Goal: Information Seeking & Learning: Learn about a topic

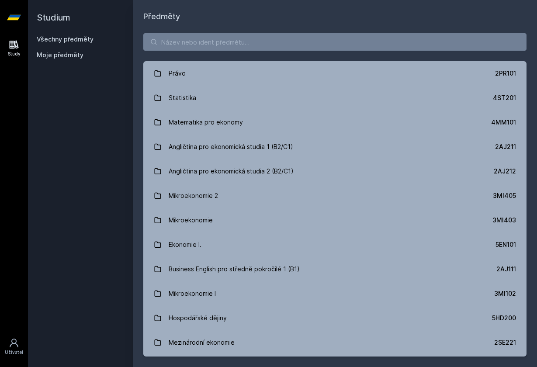
click at [256, 39] on input "search" at bounding box center [334, 41] width 383 height 17
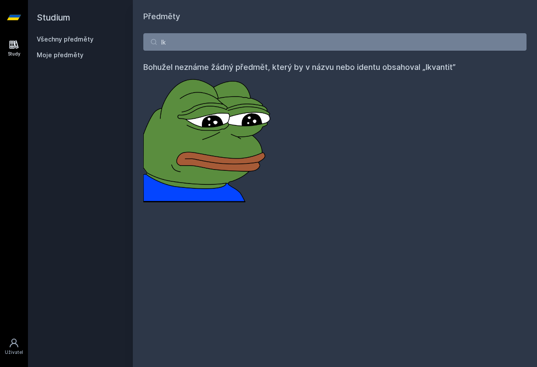
type input "l"
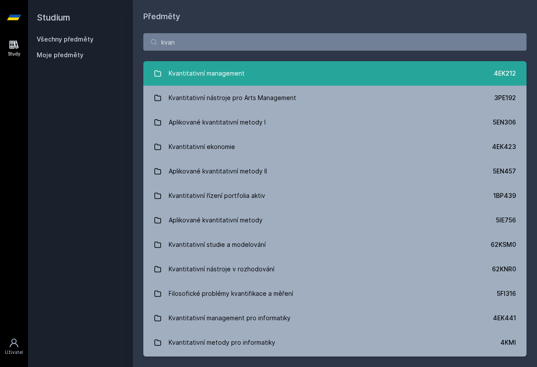
type input "kvan"
click at [230, 75] on div "Kvantitativní management" at bounding box center [207, 73] width 76 height 17
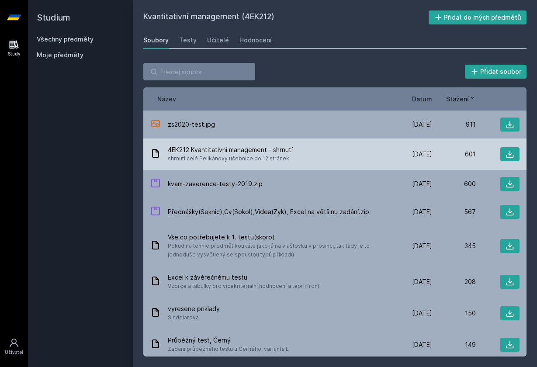
click at [271, 156] on span "shrnutí celé Pelikánovy učebnice do 12 stránek" at bounding box center [230, 158] width 125 height 9
click at [508, 157] on icon at bounding box center [509, 154] width 7 height 7
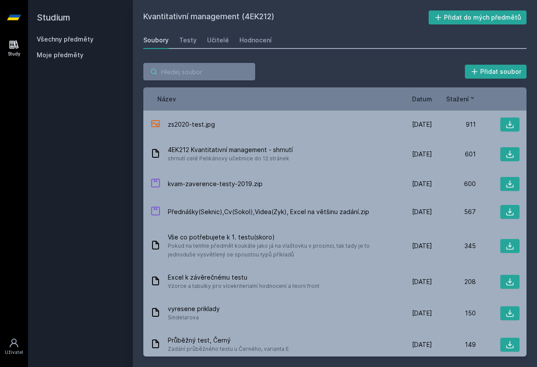
click at [161, 63] on input "search" at bounding box center [199, 71] width 112 height 17
click at [52, 39] on link "Všechny předměty" at bounding box center [65, 38] width 57 height 7
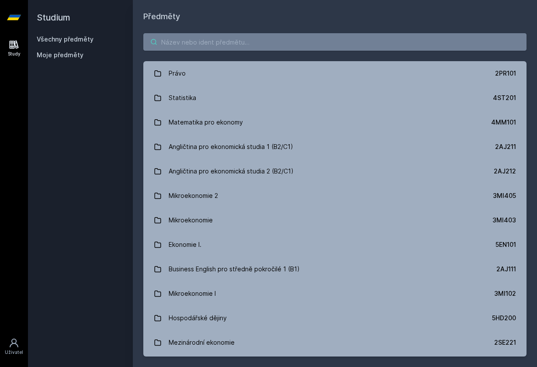
click at [174, 43] on input "search" at bounding box center [334, 41] width 383 height 17
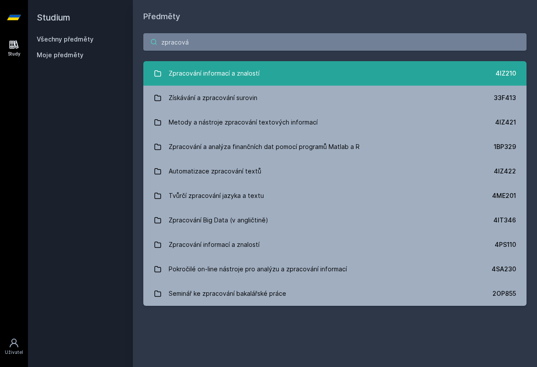
type input "zpracová"
click at [181, 79] on div "Zpracování informací a znalostí" at bounding box center [214, 73] width 91 height 17
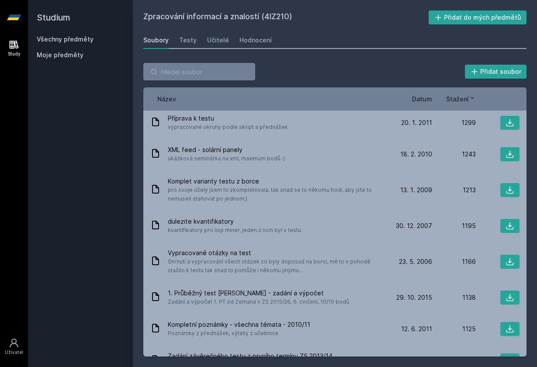
scroll to position [357, 0]
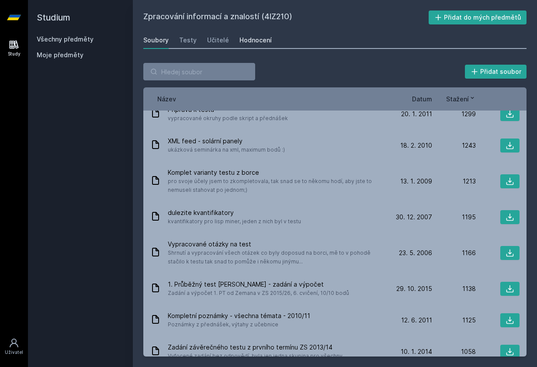
click at [246, 38] on div "Hodnocení" at bounding box center [255, 40] width 32 height 9
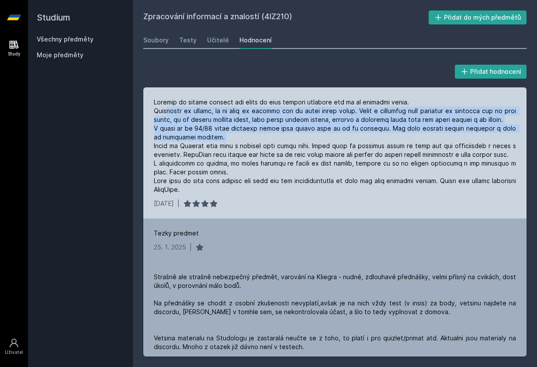
drag, startPoint x: 166, startPoint y: 111, endPoint x: 218, endPoint y: 139, distance: 60.2
click at [215, 138] on div at bounding box center [335, 146] width 362 height 96
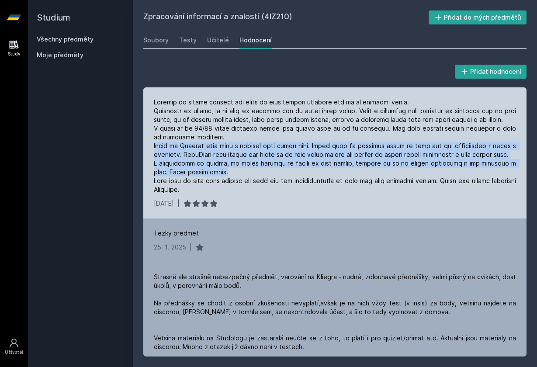
drag, startPoint x: 154, startPoint y: 148, endPoint x: 215, endPoint y: 173, distance: 66.4
click at [215, 173] on div at bounding box center [335, 146] width 362 height 96
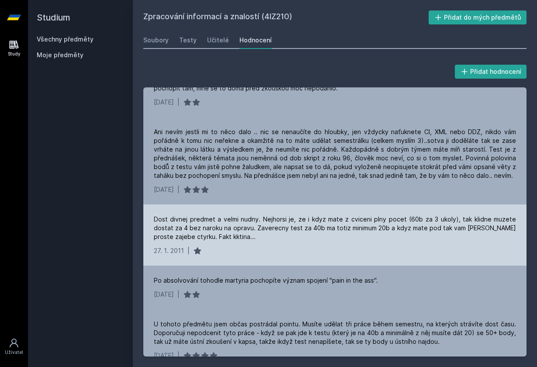
scroll to position [3152, 0]
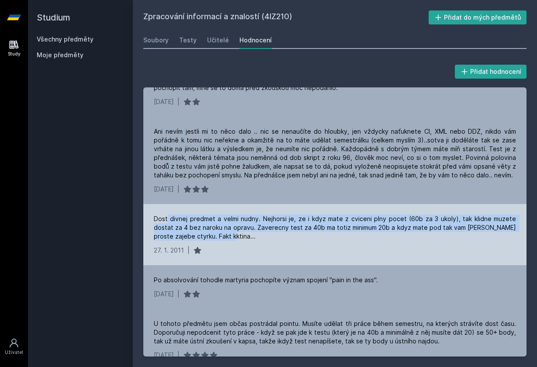
drag, startPoint x: 167, startPoint y: 194, endPoint x: 220, endPoint y: 215, distance: 57.3
click at [220, 215] on div "Dost divnej predmet a velmi nudny. Nejhorsi je, ze i kdyz mate z cviceni plny p…" at bounding box center [334, 234] width 383 height 61
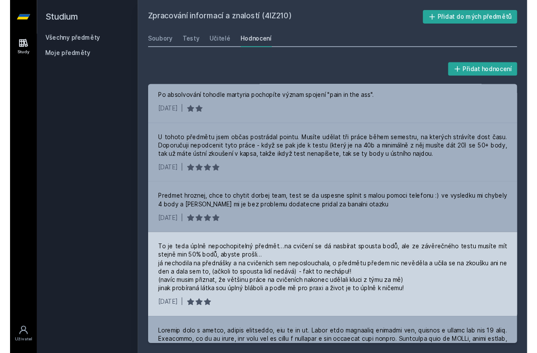
scroll to position [3335, 0]
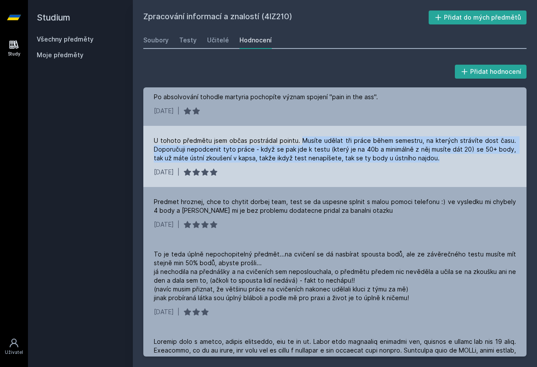
drag, startPoint x: 301, startPoint y: 114, endPoint x: 434, endPoint y: 133, distance: 134.3
click at [434, 136] on div "U tohoto předmětu jsem občas postrádal pointu. Musíte udělat tři práce během se…" at bounding box center [335, 149] width 362 height 26
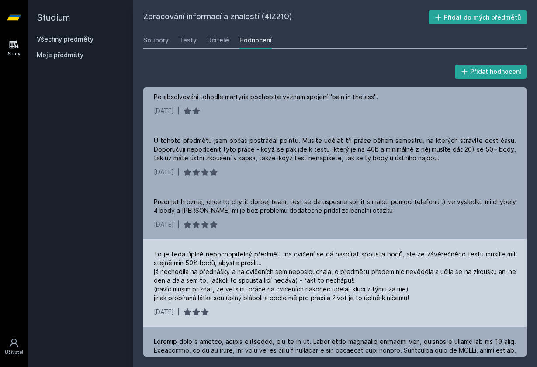
click at [267, 250] on div "To je teda úplně nepochopitelný předmět...na cvičení se dá nasbírat spousta bod…" at bounding box center [335, 276] width 362 height 52
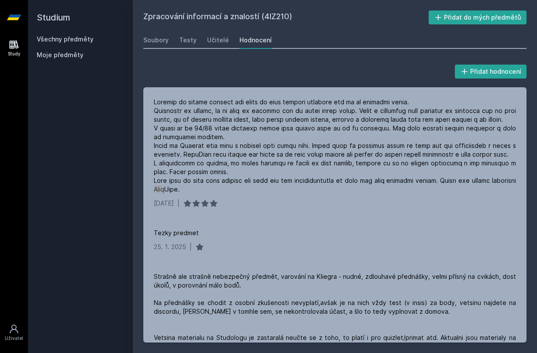
scroll to position [0, 0]
click at [253, 42] on div "Hodnocení" at bounding box center [255, 40] width 32 height 9
click at [253, 37] on div "Hodnocení" at bounding box center [255, 40] width 32 height 9
click at [208, 44] on div "Učitelé" at bounding box center [218, 40] width 22 height 9
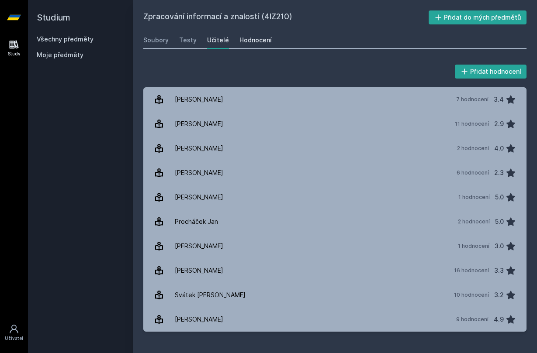
click at [250, 40] on div "Hodnocení" at bounding box center [255, 40] width 32 height 9
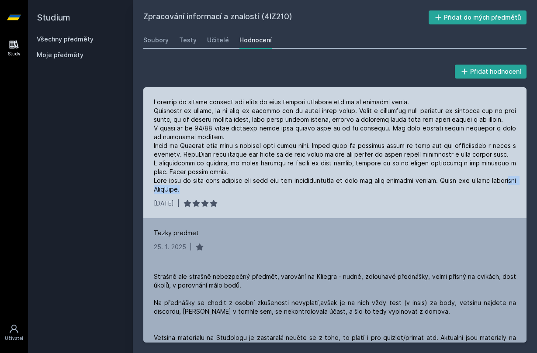
drag, startPoint x: 174, startPoint y: 186, endPoint x: 236, endPoint y: 194, distance: 62.6
click at [236, 194] on div "[DATE] |" at bounding box center [334, 152] width 383 height 131
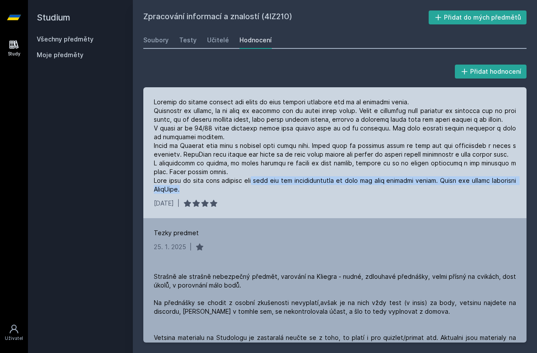
drag, startPoint x: 262, startPoint y: 176, endPoint x: 268, endPoint y: 188, distance: 14.1
click at [268, 188] on div at bounding box center [335, 146] width 362 height 96
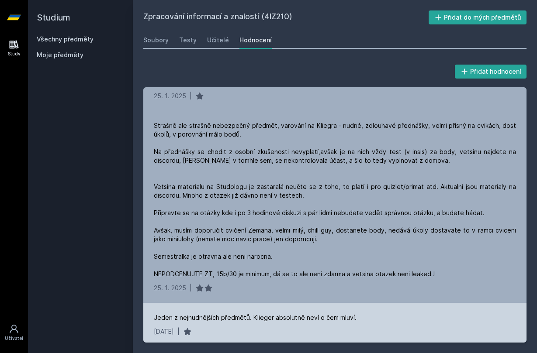
scroll to position [150, 0]
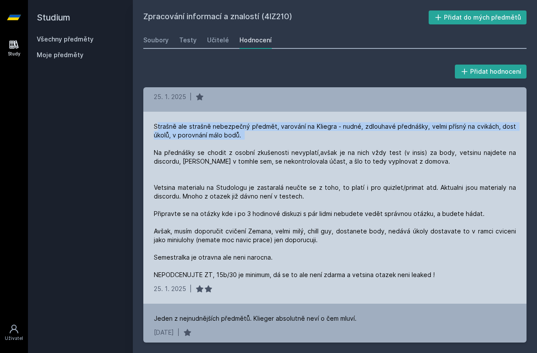
drag, startPoint x: 156, startPoint y: 127, endPoint x: 196, endPoint y: 138, distance: 41.4
click at [196, 138] on div "Strašně ale strašně nebezpečný předmět, varování na Kliegra - nudné, zdlouhavé …" at bounding box center [335, 200] width 362 height 157
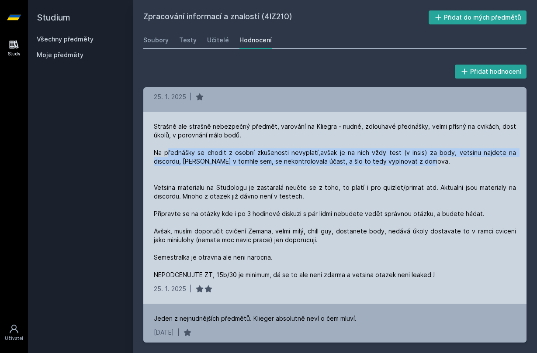
drag, startPoint x: 167, startPoint y: 151, endPoint x: 185, endPoint y: 166, distance: 23.2
click at [185, 166] on div "Strašně ale strašně nebezpečný předmět, varování na Kliegra - nudné, zdlouhavé …" at bounding box center [335, 200] width 362 height 157
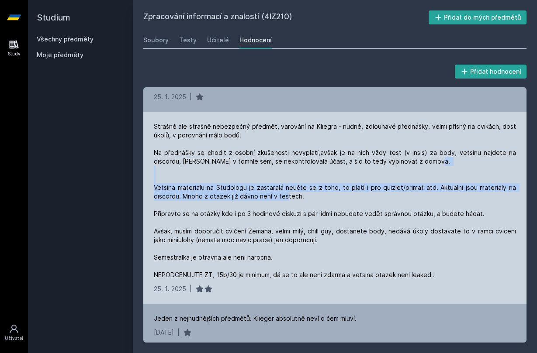
drag, startPoint x: 155, startPoint y: 186, endPoint x: 250, endPoint y: 203, distance: 97.3
click at [250, 203] on div "Strašně ale strašně nebezpečný předmět, varování na Kliegra - nudné, zdlouhavé …" at bounding box center [335, 200] width 362 height 157
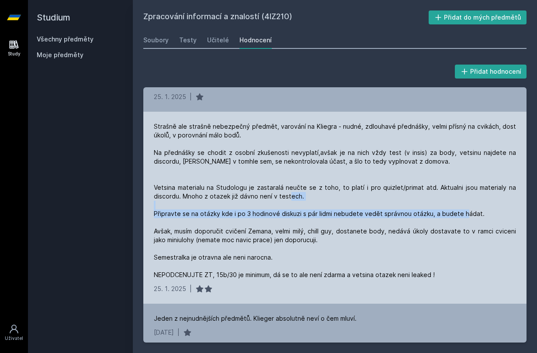
drag, startPoint x: 154, startPoint y: 213, endPoint x: 199, endPoint y: 225, distance: 46.4
click at [199, 225] on div "Strašně ale strašně nebezpečný předmět, varování na Kliegra - nudné, zdlouhavé …" at bounding box center [335, 200] width 362 height 157
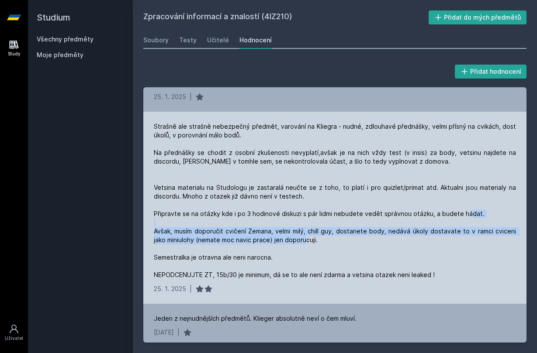
drag, startPoint x: 156, startPoint y: 229, endPoint x: 207, endPoint y: 249, distance: 54.6
click at [207, 249] on div "Strašně ale strašně nebezpečný předmět, varování na Kliegra - nudné, zdlouhavé …" at bounding box center [335, 200] width 362 height 157
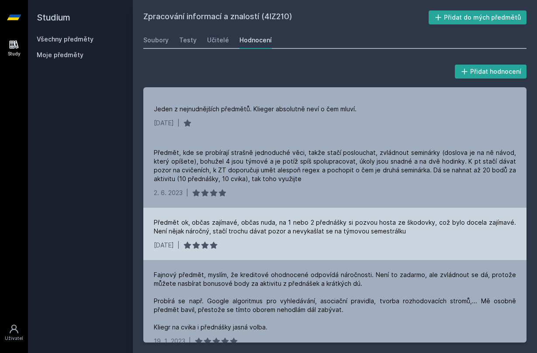
scroll to position [366, 0]
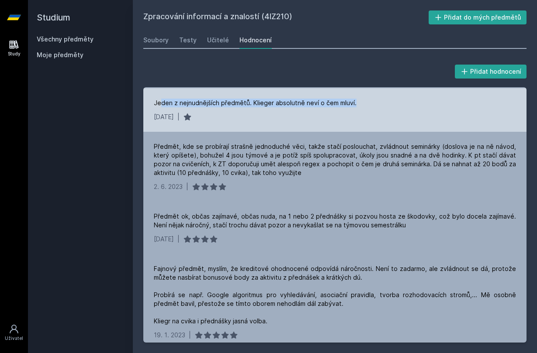
drag, startPoint x: 162, startPoint y: 104, endPoint x: 364, endPoint y: 103, distance: 202.3
click at [364, 103] on div "Jeden z nejnudnějších předmětů. Klieger absolutně neví o čem mluví." at bounding box center [335, 103] width 362 height 9
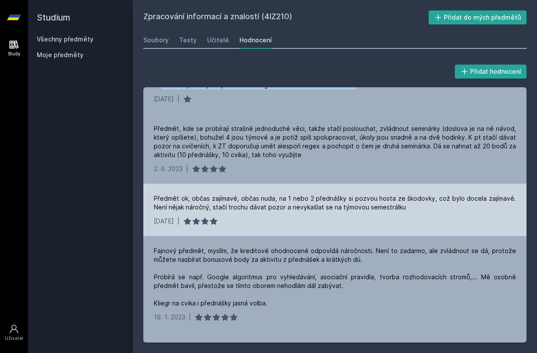
scroll to position [383, 0]
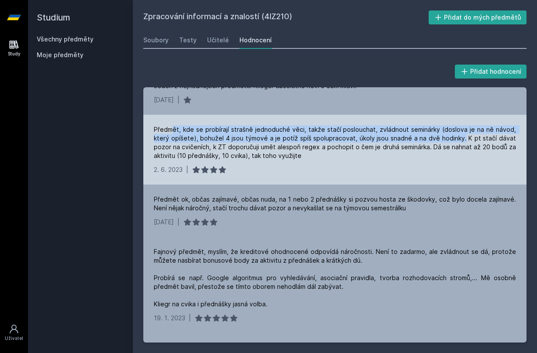
drag, startPoint x: 171, startPoint y: 130, endPoint x: 468, endPoint y: 136, distance: 296.3
click at [468, 136] on div "Předmět, kde se probírají strašně jednoduché věci, takže stačí poslouchat, zvlá…" at bounding box center [335, 142] width 362 height 35
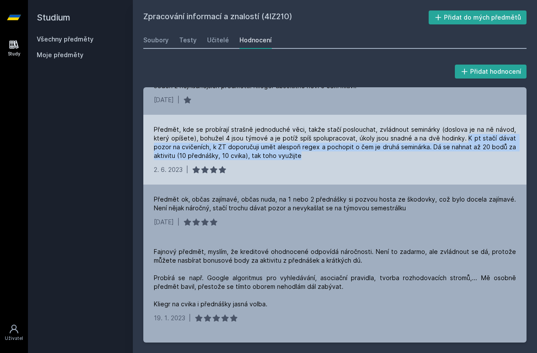
drag, startPoint x: 470, startPoint y: 138, endPoint x: 358, endPoint y: 156, distance: 113.8
click at [358, 156] on div "Předmět, kde se probírají strašně jednoduché věci, takže stačí poslouchat, zvlá…" at bounding box center [335, 142] width 362 height 35
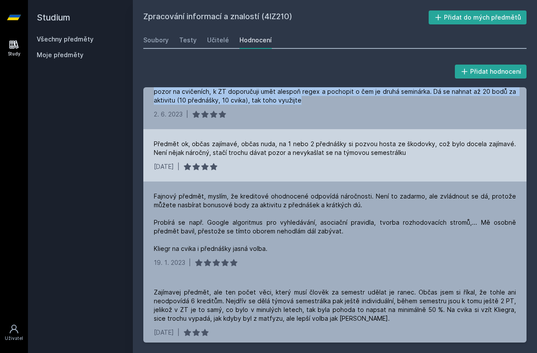
scroll to position [451, 0]
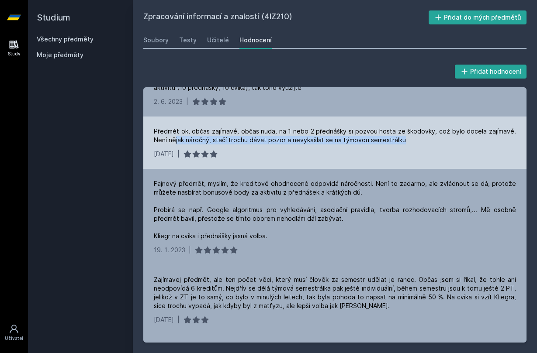
drag, startPoint x: 174, startPoint y: 140, endPoint x: 413, endPoint y: 147, distance: 239.1
click at [413, 147] on div "Předmět ok, občas zajímavé, občas nuda, na 1 nebo 2 přednášky si pozvou hosta z…" at bounding box center [334, 143] width 383 height 52
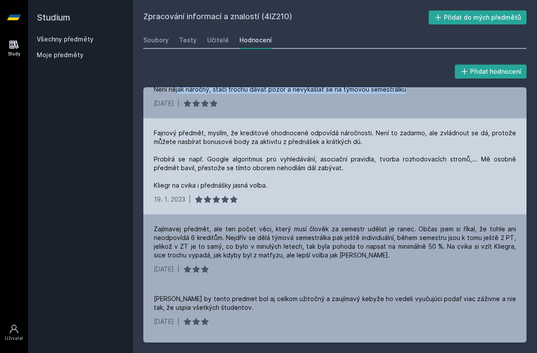
scroll to position [514, 0]
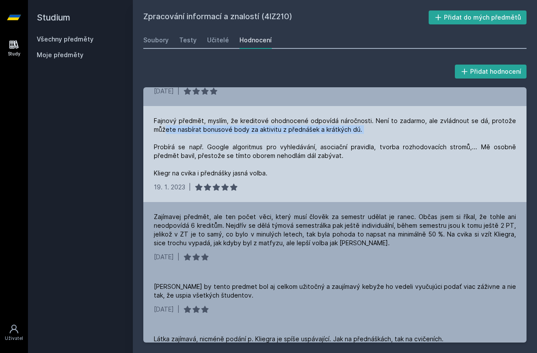
drag, startPoint x: 165, startPoint y: 131, endPoint x: 366, endPoint y: 132, distance: 201.0
click at [366, 132] on div "Fajnový předmět, myslím, že kreditové ohodnocené odpovídá náročnosti. Není to z…" at bounding box center [335, 147] width 362 height 61
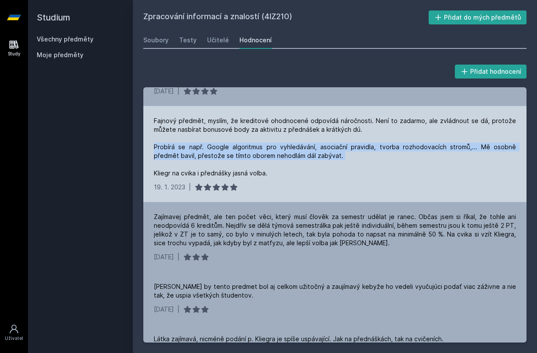
drag, startPoint x: 154, startPoint y: 145, endPoint x: 330, endPoint y: 161, distance: 176.8
click at [330, 161] on div "Fajnový předmět, myslím, že kreditové ohodnocené odpovídá náročnosti. Není to z…" at bounding box center [335, 147] width 362 height 61
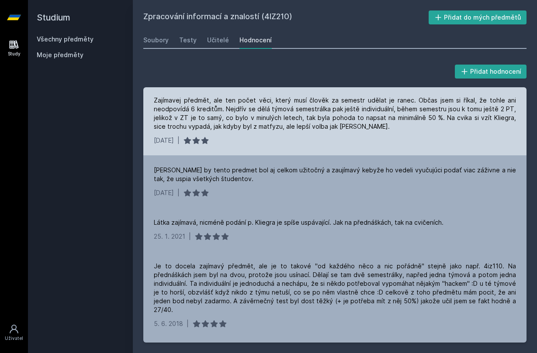
scroll to position [631, 0]
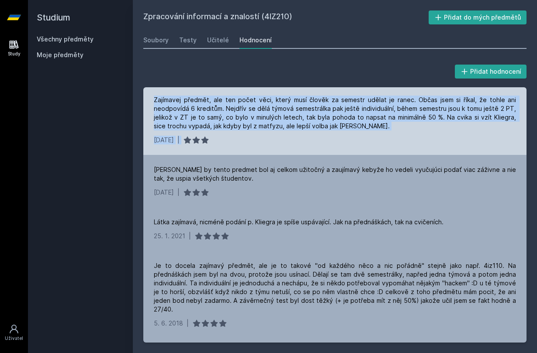
drag, startPoint x: 153, startPoint y: 100, endPoint x: 264, endPoint y: 135, distance: 115.7
click at [264, 135] on div "Zajímavej předmět, ale ten počet věci, který musí člověk za semestr udělat je r…" at bounding box center [334, 120] width 383 height 70
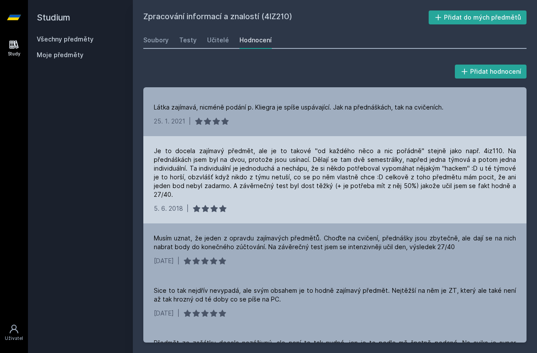
scroll to position [747, 0]
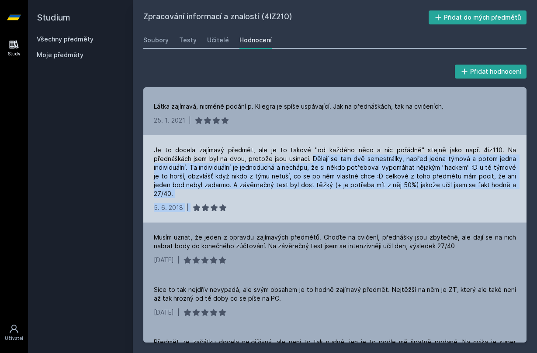
drag, startPoint x: 270, startPoint y: 160, endPoint x: 315, endPoint y: 199, distance: 59.1
click at [315, 199] on div "Je to docela zajímavý předmět, ale je to takové "od každého něco a nic pořádně"…" at bounding box center [334, 178] width 383 height 87
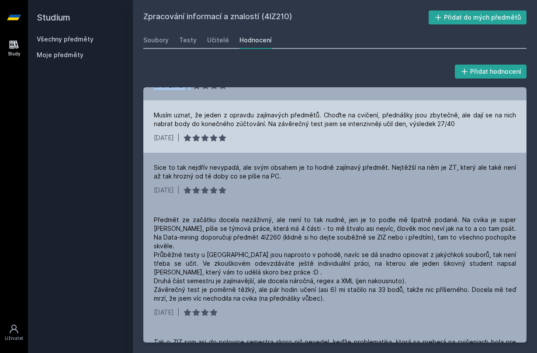
scroll to position [872, 0]
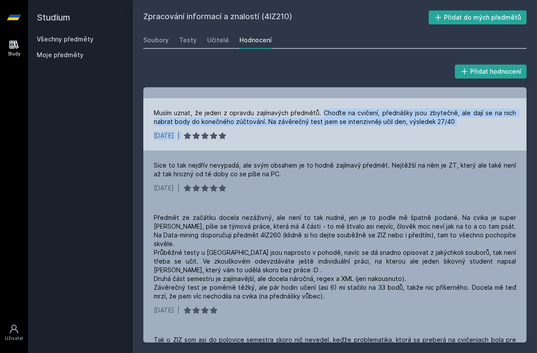
drag, startPoint x: 322, startPoint y: 102, endPoint x: 368, endPoint y: 125, distance: 50.8
click at [368, 125] on div "Musím uznat, že jeden z opravdu zajímavých předmětů. Choďte na cvičení, přednáš…" at bounding box center [334, 124] width 383 height 52
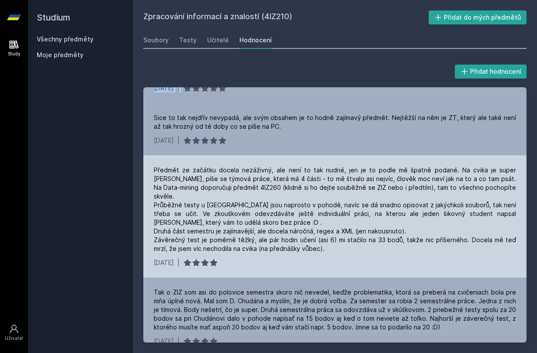
scroll to position [924, 0]
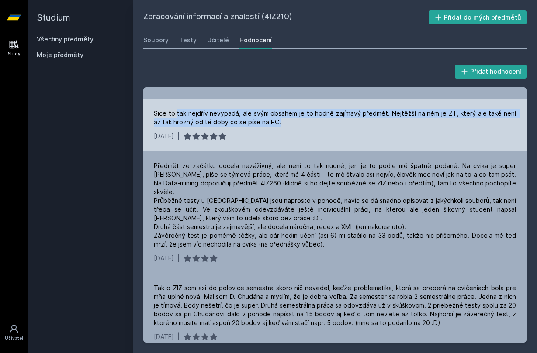
drag, startPoint x: 177, startPoint y: 103, endPoint x: 272, endPoint y: 110, distance: 95.5
click at [272, 110] on div "Sice to tak nejdřív nevypadá, ale svým obsahem je to hodně zajímavý předmět. Ne…" at bounding box center [335, 117] width 362 height 17
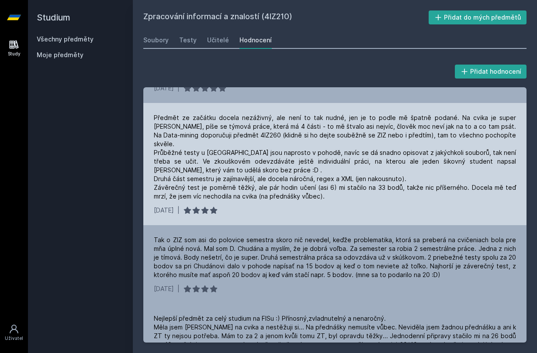
scroll to position [976, 0]
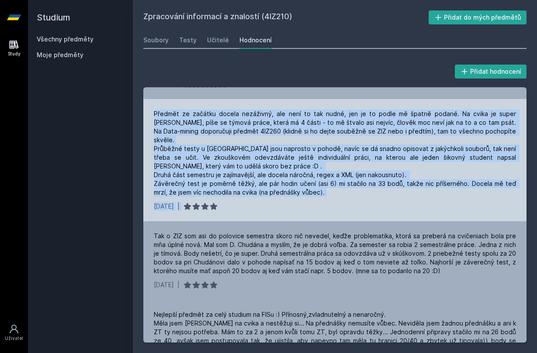
drag, startPoint x: 155, startPoint y: 105, endPoint x: 333, endPoint y: 190, distance: 196.6
click at [333, 191] on div "Předmět ze začátku docela nezáživný, ale není to tak nudné, jen je to podle mě …" at bounding box center [334, 160] width 383 height 122
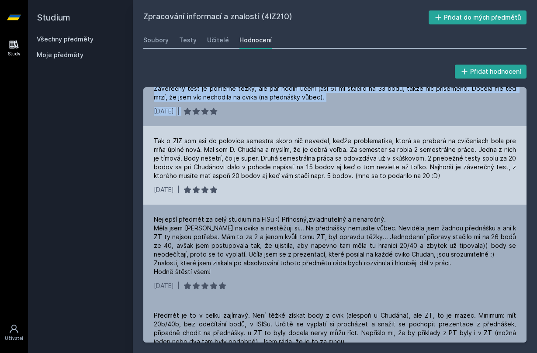
scroll to position [1073, 0]
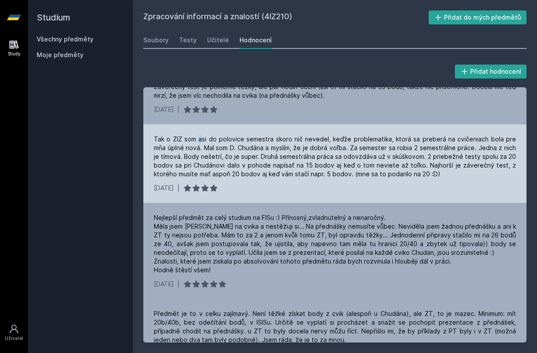
drag, startPoint x: 198, startPoint y: 121, endPoint x: 201, endPoint y: 125, distance: 4.6
click at [201, 135] on div "Tak o ZIZ som asi do polovice semestra skoro nič nevedel, keďže problematika, k…" at bounding box center [335, 157] width 362 height 44
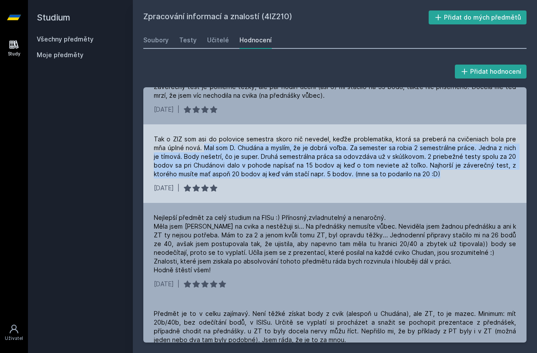
drag, startPoint x: 191, startPoint y: 133, endPoint x: 474, endPoint y: 161, distance: 284.1
click at [474, 161] on div "Tak o ZIZ som asi do polovice semestra skoro nič nevedel, keďže problematika, k…" at bounding box center [335, 157] width 362 height 44
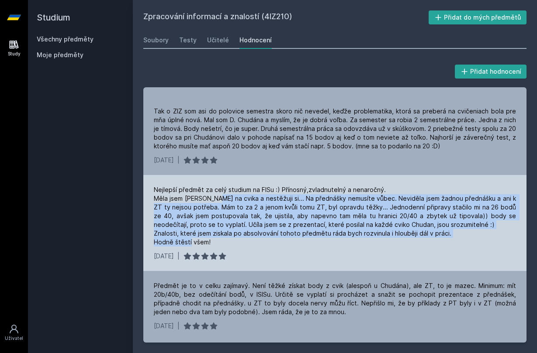
drag, startPoint x: 222, startPoint y: 179, endPoint x: 426, endPoint y: 226, distance: 209.5
click at [426, 226] on div "Nejlepší předmět za celý studium na FISu :) Přínosný,zvladnutelný a nenaročný. …" at bounding box center [335, 216] width 362 height 61
click at [220, 196] on div "Nejlepší předmět za celý studium na FISu :) Přínosný,zvladnutelný a nenaročný. …" at bounding box center [335, 216] width 362 height 61
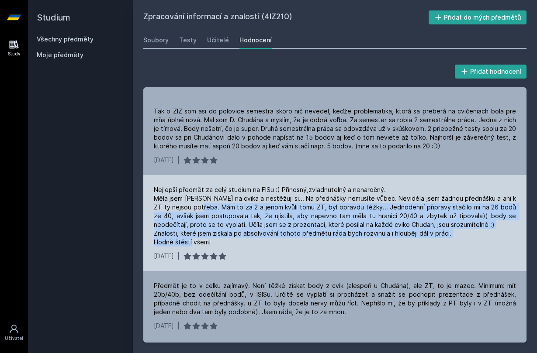
drag, startPoint x: 204, startPoint y: 192, endPoint x: 241, endPoint y: 228, distance: 51.3
click at [241, 228] on div "Nejlepší předmět za celý studium na FISu :) Přínosný,zvladnutelný a nenaročný. …" at bounding box center [335, 216] width 362 height 61
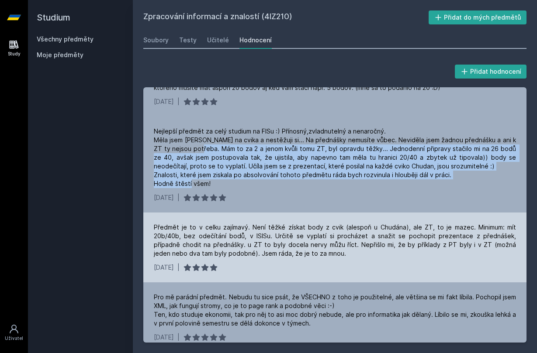
scroll to position [1160, 0]
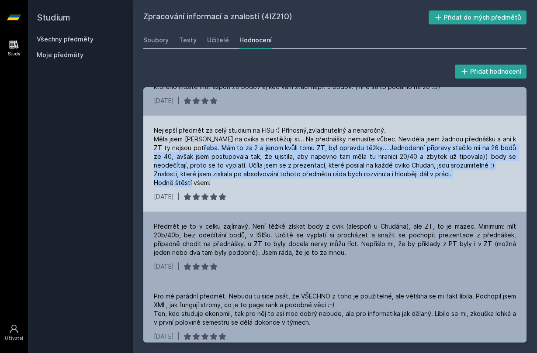
click at [249, 158] on div "Nejlepší předmět za celý studium na FISu :) Přínosný,zvladnutelný a nenaročný. …" at bounding box center [335, 156] width 362 height 61
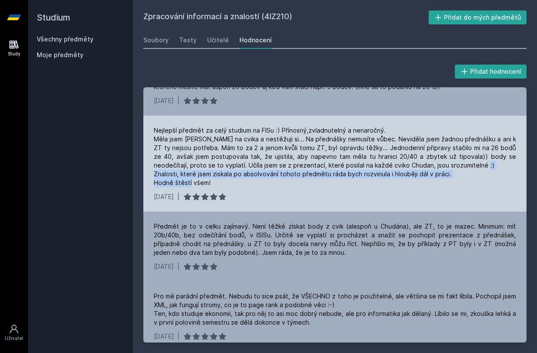
drag, startPoint x: 164, startPoint y: 158, endPoint x: 224, endPoint y: 170, distance: 61.0
click at [224, 170] on div "Nejlepší předmět za celý studium na FISu :) Přínosný,zvladnutelný a nenaročný. …" at bounding box center [334, 164] width 383 height 96
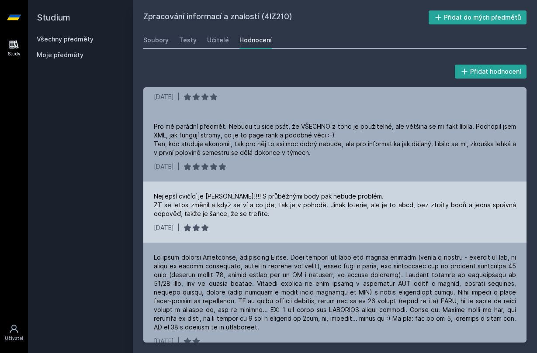
scroll to position [1333, 0]
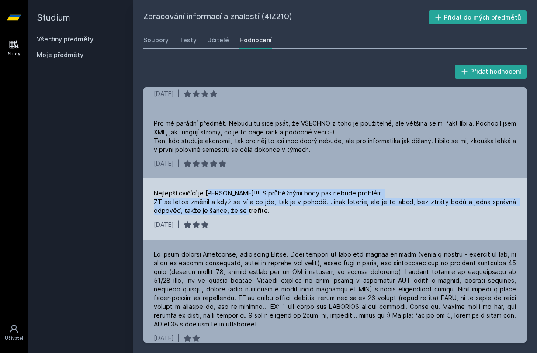
drag, startPoint x: 209, startPoint y: 178, endPoint x: 255, endPoint y: 197, distance: 49.9
click at [255, 197] on div "Nejlepší cvičící je [PERSON_NAME]!!!! S průběžnými body pak nebude problém. ZT …" at bounding box center [335, 202] width 362 height 26
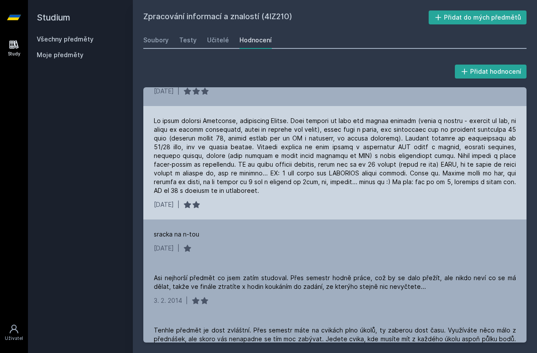
scroll to position [1469, 0]
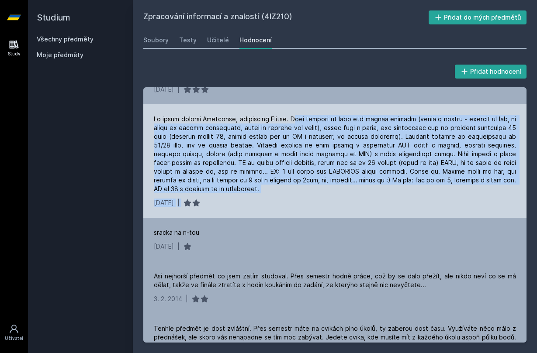
drag, startPoint x: 302, startPoint y: 103, endPoint x: 327, endPoint y: 180, distance: 81.3
click at [327, 180] on div "[DATE] |" at bounding box center [334, 161] width 383 height 114
click at [451, 118] on div at bounding box center [335, 154] width 362 height 79
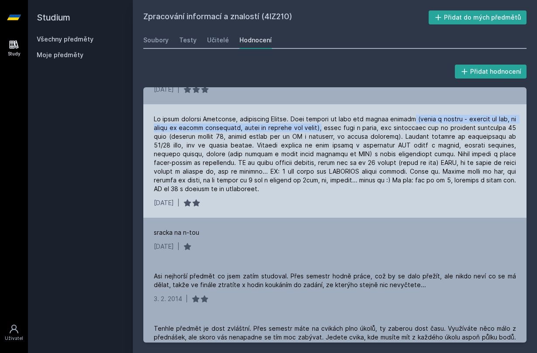
drag, startPoint x: 409, startPoint y: 102, endPoint x: 319, endPoint y: 109, distance: 90.7
click at [319, 115] on div at bounding box center [335, 154] width 362 height 79
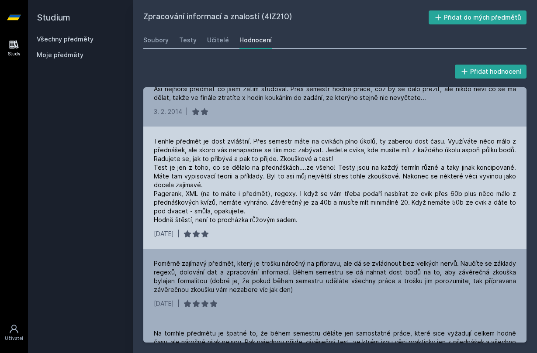
scroll to position [1661, 0]
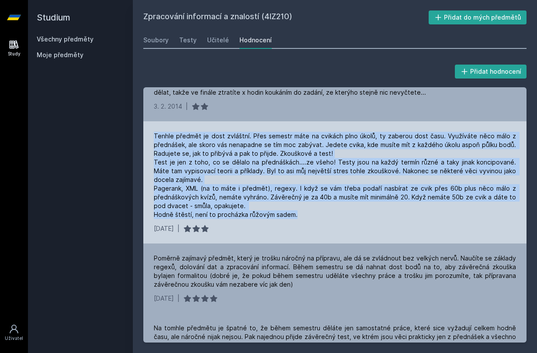
drag, startPoint x: 149, startPoint y: 117, endPoint x: 347, endPoint y: 199, distance: 215.3
click at [347, 199] on div "Tenhle předmět je dost zvláštní. Přes semestr máte na cvikách plno úkolů, ty za…" at bounding box center [334, 182] width 383 height 122
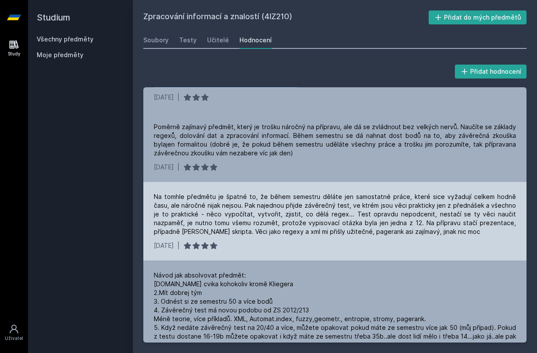
scroll to position [1795, 0]
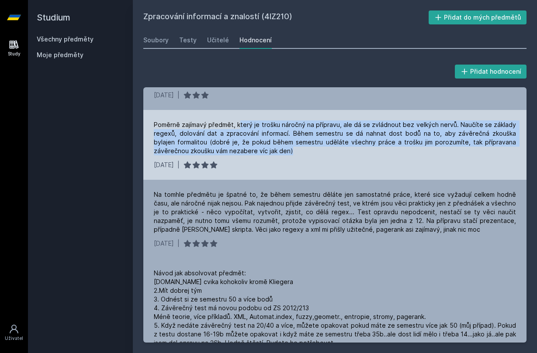
drag, startPoint x: 240, startPoint y: 104, endPoint x: 291, endPoint y: 140, distance: 62.6
click at [291, 141] on div "Poměrně zajímavý předmět, který je trošku náročný na přípravu, ale dá se zvládn…" at bounding box center [334, 145] width 383 height 70
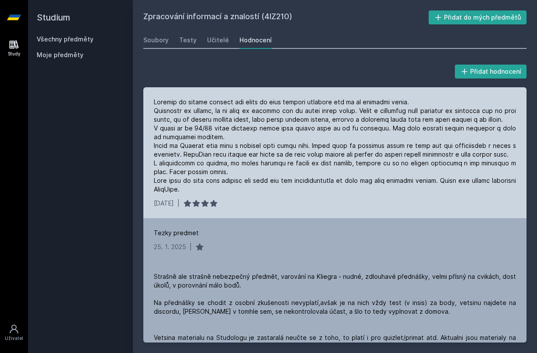
scroll to position [0, 0]
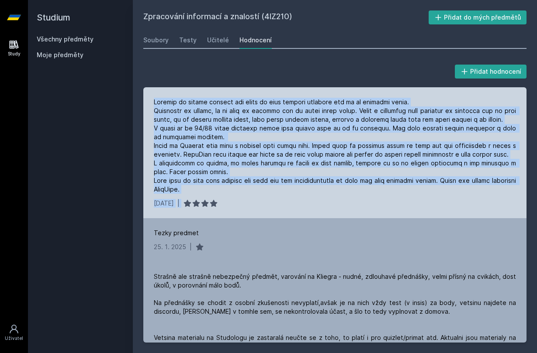
drag, startPoint x: 151, startPoint y: 100, endPoint x: 385, endPoint y: 200, distance: 254.5
click at [385, 200] on div "[DATE] |" at bounding box center [334, 152] width 383 height 131
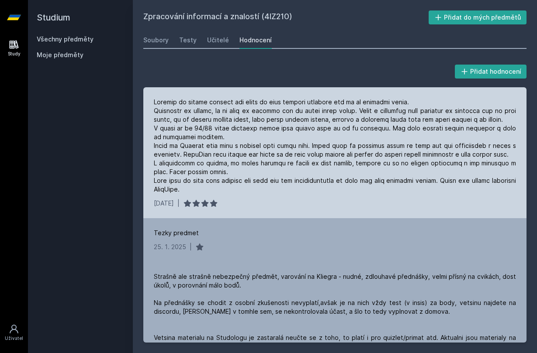
click at [288, 194] on div "[DATE] |" at bounding box center [334, 152] width 383 height 131
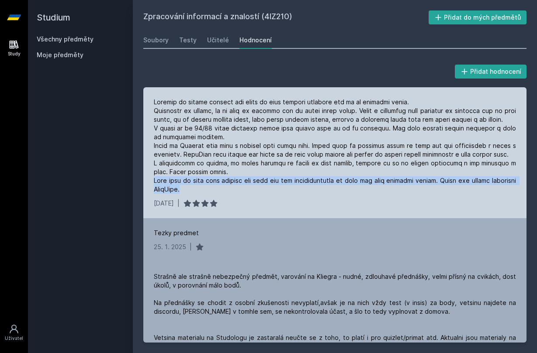
drag, startPoint x: 151, startPoint y: 180, endPoint x: 241, endPoint y: 188, distance: 90.8
click at [241, 188] on div "[DATE] |" at bounding box center [334, 152] width 383 height 131
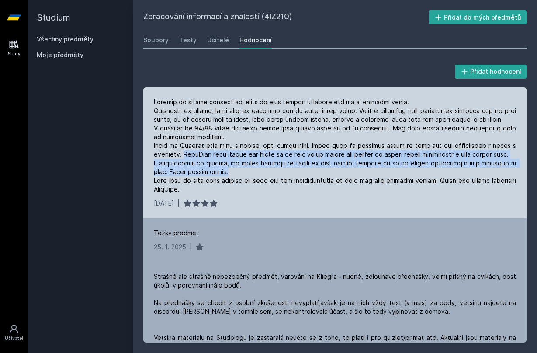
drag, startPoint x: 182, startPoint y: 155, endPoint x: 217, endPoint y: 171, distance: 38.5
click at [217, 171] on div at bounding box center [335, 146] width 362 height 96
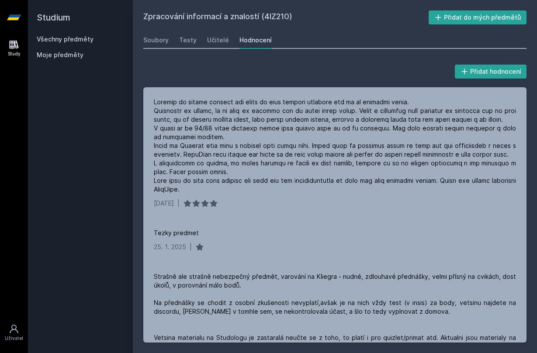
click at [178, 42] on div "Soubory Testy Učitelé Hodnocení" at bounding box center [334, 39] width 383 height 17
click at [187, 42] on div "Testy" at bounding box center [187, 40] width 17 height 9
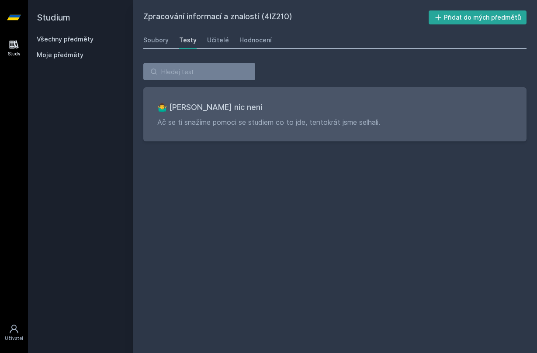
click at [169, 44] on div "Soubory Testy Učitelé Hodnocení" at bounding box center [334, 39] width 383 height 17
click at [159, 42] on div "Soubory" at bounding box center [155, 40] width 25 height 9
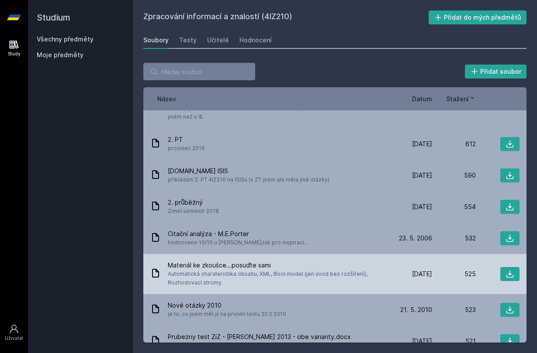
scroll to position [1409, 0]
